Goal: Information Seeking & Learning: Learn about a topic

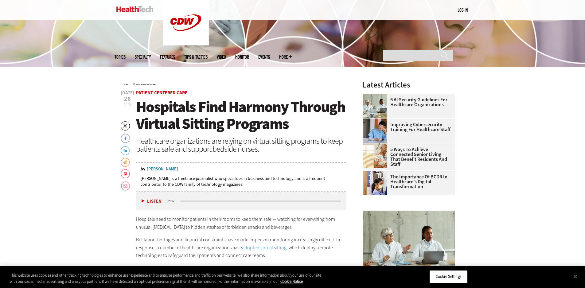
scroll to position [246, 0]
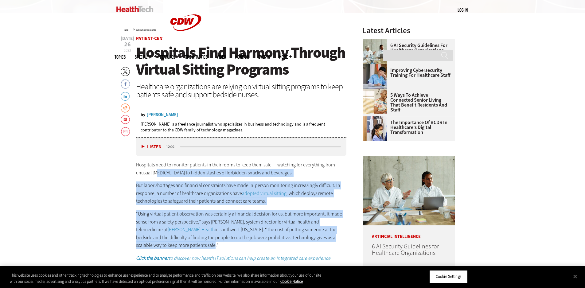
drag, startPoint x: 157, startPoint y: 177, endPoint x: 290, endPoint y: 248, distance: 150.6
click at [284, 249] on div "Hospitals need to monitor patients in their rooms to keep them safe — watching …" at bounding box center [241, 211] width 211 height 101
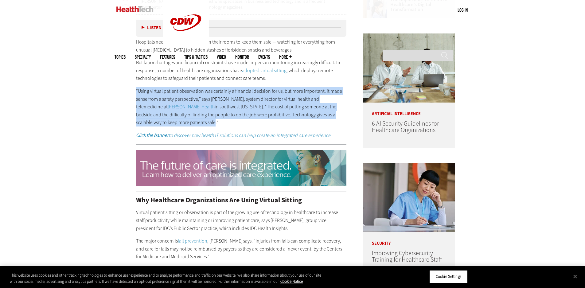
drag, startPoint x: 182, startPoint y: 124, endPoint x: 125, endPoint y: 92, distance: 64.7
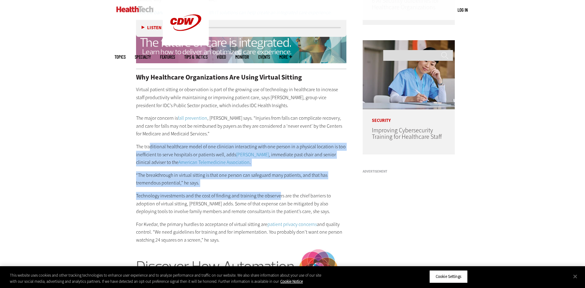
drag, startPoint x: 151, startPoint y: 146, endPoint x: 278, endPoint y: 190, distance: 134.0
click at [278, 190] on div "Why Healthcare Organizations Are Using Virtual Sitting Virtual patient sitting …" at bounding box center [241, 159] width 211 height 170
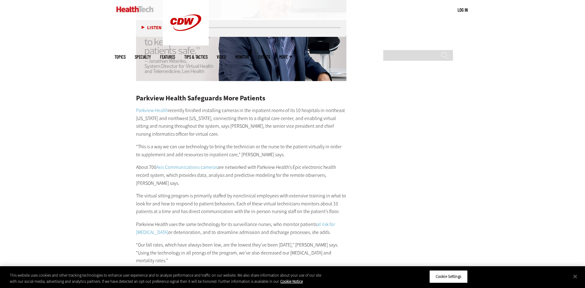
scroll to position [1229, 0]
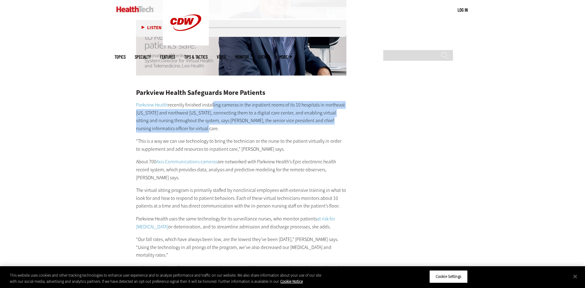
drag, startPoint x: 212, startPoint y: 98, endPoint x: 269, endPoint y: 123, distance: 62.2
click at [269, 123] on p "Parkview Health recently finished installing cameras in the inpatient rooms of …" at bounding box center [241, 116] width 211 height 31
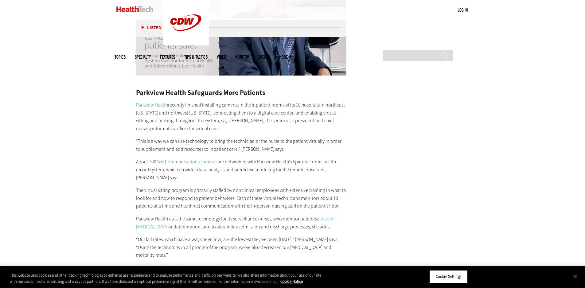
click at [151, 139] on p "“This is a way we can use technology to bring the technician or the nurse to th…" at bounding box center [241, 145] width 211 height 16
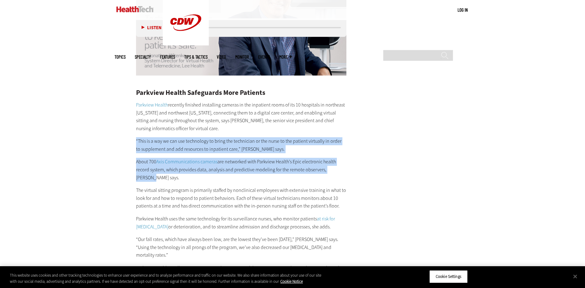
drag, startPoint x: 150, startPoint y: 129, endPoint x: 341, endPoint y: 165, distance: 194.6
click at [341, 165] on div "Parkview Health Safeguards More Patients Parkview Health recently finished inst…" at bounding box center [241, 207] width 211 height 261
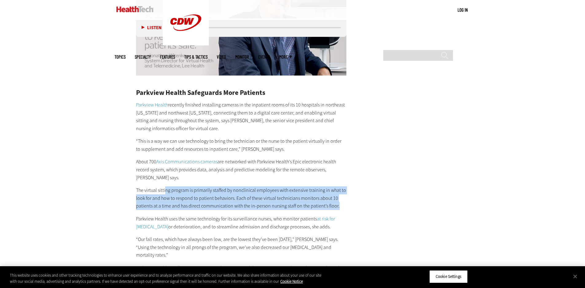
drag, startPoint x: 165, startPoint y: 182, endPoint x: 360, endPoint y: 199, distance: 195.3
click at [357, 200] on main "Home » Patient-Centered Care Close New AI Research From CDW See how IT leaders …" at bounding box center [293, 191] width 356 height 2325
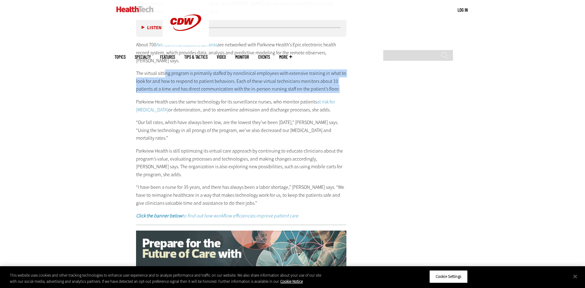
scroll to position [1352, 0]
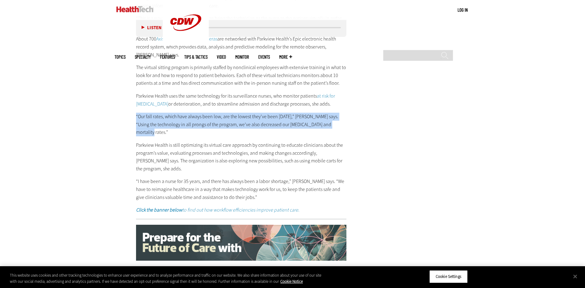
drag, startPoint x: 268, startPoint y: 114, endPoint x: 113, endPoint y: 108, distance: 155.0
click at [113, 108] on div "Become an Insider Sign up [DATE] to receive premium content! Sign Up MENU Log i…" at bounding box center [292, 30] width 585 height 2765
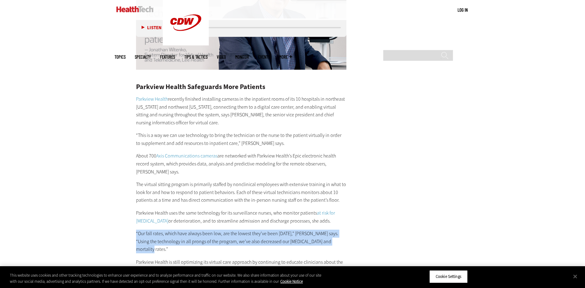
scroll to position [1229, 0]
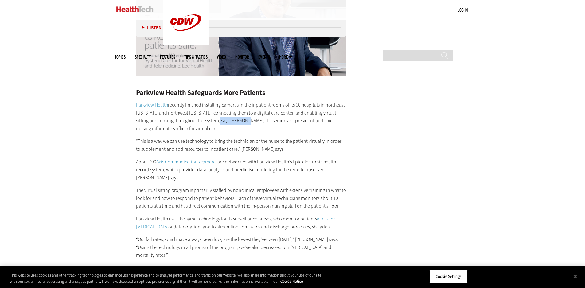
drag, startPoint x: 214, startPoint y: 112, endPoint x: 241, endPoint y: 112, distance: 27.4
click at [241, 112] on p "Parkview Health recently finished installing cameras in the inpatient rooms of …" at bounding box center [241, 116] width 211 height 31
click at [230, 120] on p "Parkview Health recently finished installing cameras in the inpatient rooms of …" at bounding box center [241, 116] width 211 height 31
drag, startPoint x: 212, startPoint y: 114, endPoint x: 238, endPoint y: 114, distance: 26.4
click at [238, 114] on p "Parkview Health recently finished installing cameras in the inpatient rooms of …" at bounding box center [241, 116] width 211 height 31
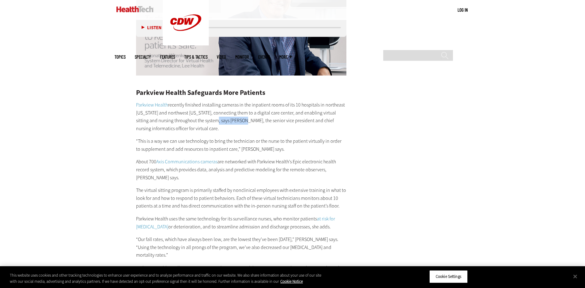
click at [224, 116] on p "Parkview Health recently finished installing cameras in the inpatient rooms of …" at bounding box center [241, 116] width 211 height 31
drag, startPoint x: 210, startPoint y: 113, endPoint x: 241, endPoint y: 114, distance: 31.7
click at [241, 114] on p "Parkview Health recently finished installing cameras in the inpatient rooms of …" at bounding box center [241, 116] width 211 height 31
copy p "[PERSON_NAME]"
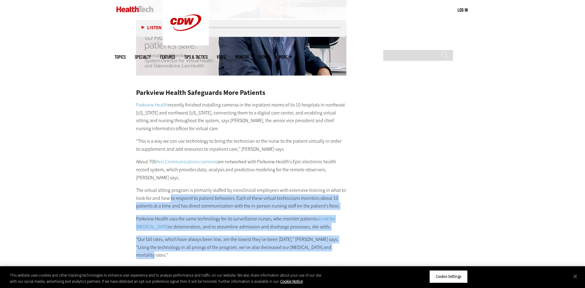
drag, startPoint x: 170, startPoint y: 187, endPoint x: 360, endPoint y: 237, distance: 196.2
click at [360, 237] on main "Home » Patient-Centered Care Close New AI Research From CDW See how IT leaders …" at bounding box center [293, 191] width 356 height 2325
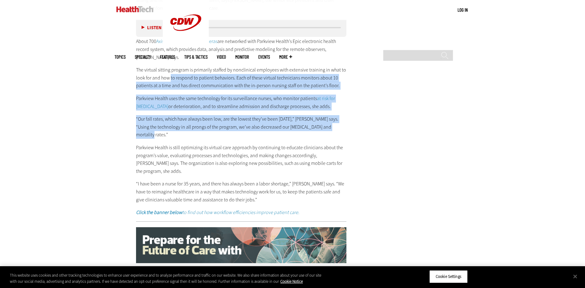
scroll to position [1352, 0]
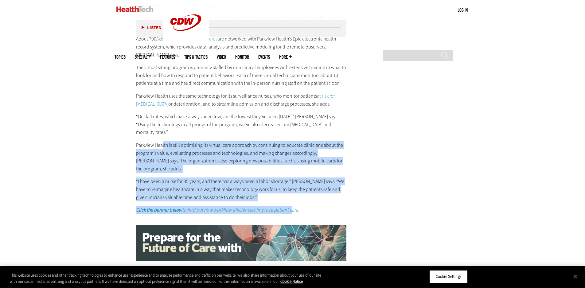
drag, startPoint x: 163, startPoint y: 130, endPoint x: 294, endPoint y: 185, distance: 142.1
click at [290, 185] on div "Parkview Health Safeguards More Patients Parkview Health recently finished inst…" at bounding box center [241, 84] width 211 height 261
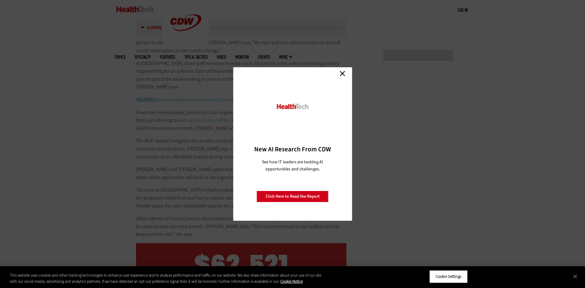
scroll to position [1721, 0]
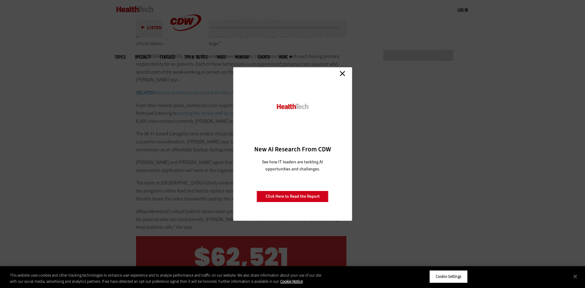
click at [340, 75] on link "Close" at bounding box center [342, 73] width 9 height 9
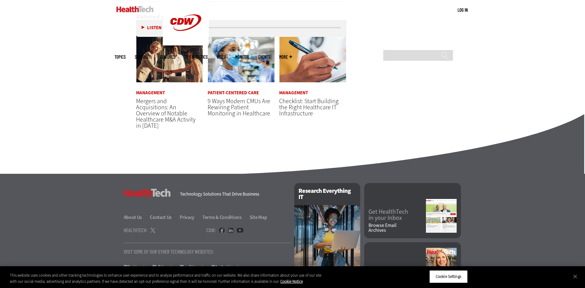
scroll to position [2445, 0]
